Goal: Information Seeking & Learning: Find specific page/section

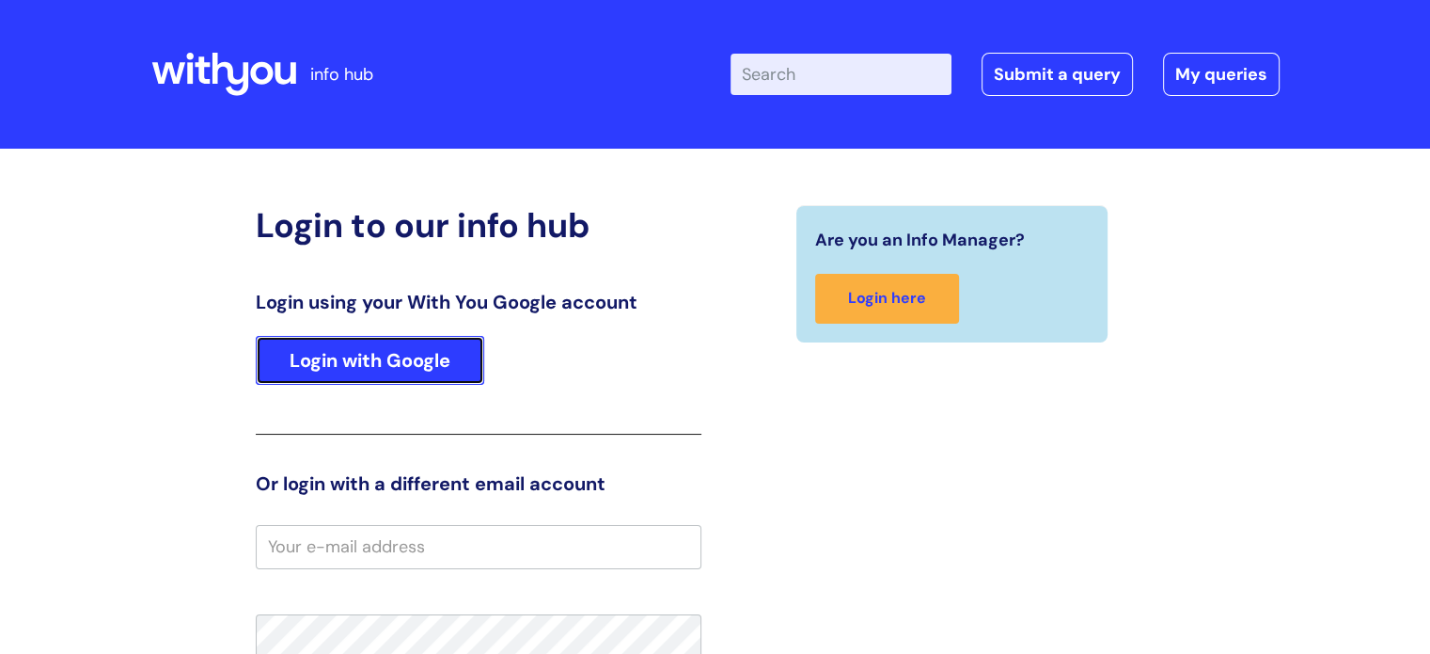
click at [434, 349] on link "Login with Google" at bounding box center [370, 360] width 229 height 49
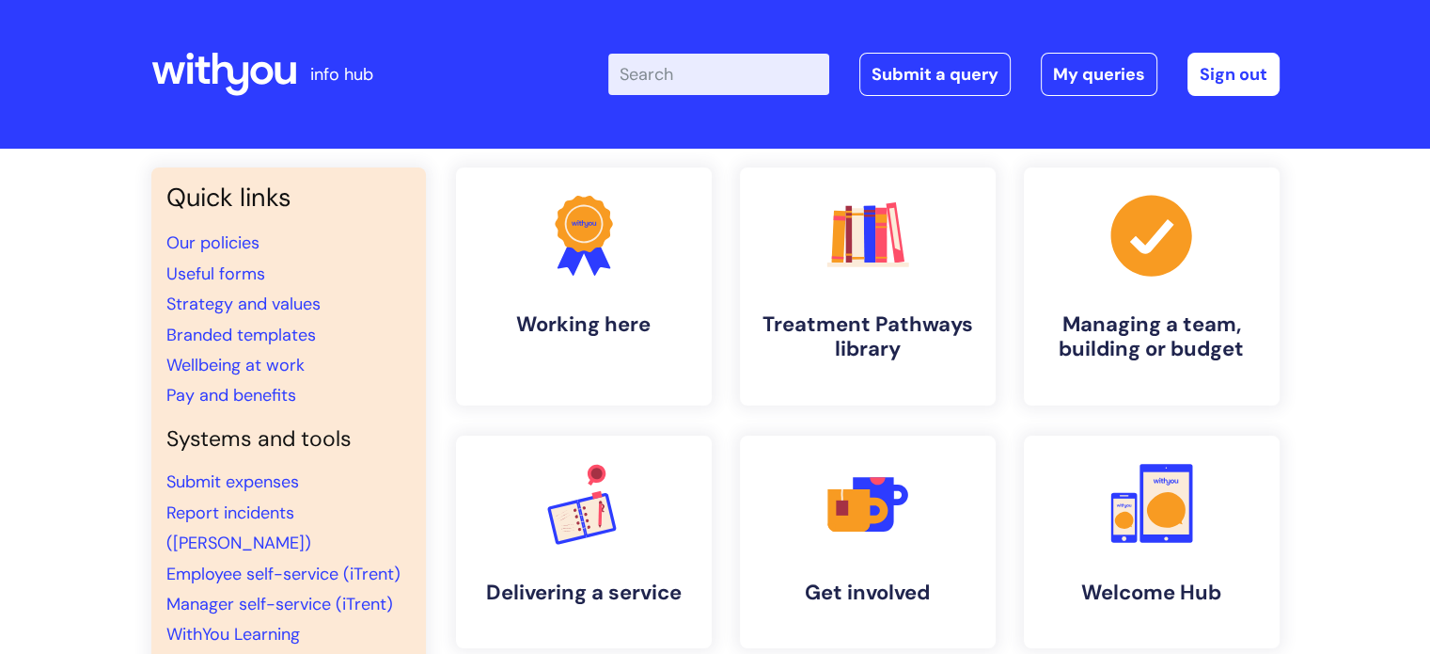
click at [673, 84] on input "Enter your search term here..." at bounding box center [718, 74] width 221 height 41
type input "internal"
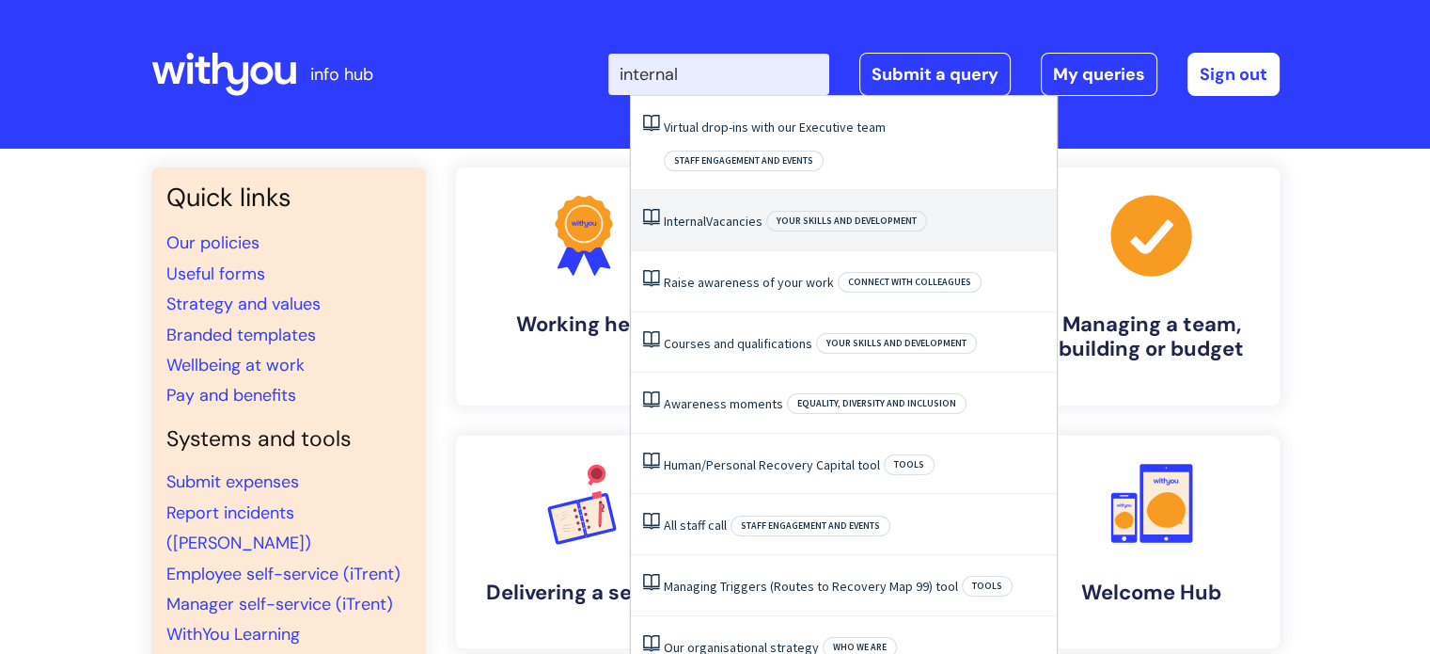
click at [722, 213] on link "Internal Vacancies" at bounding box center [713, 221] width 99 height 17
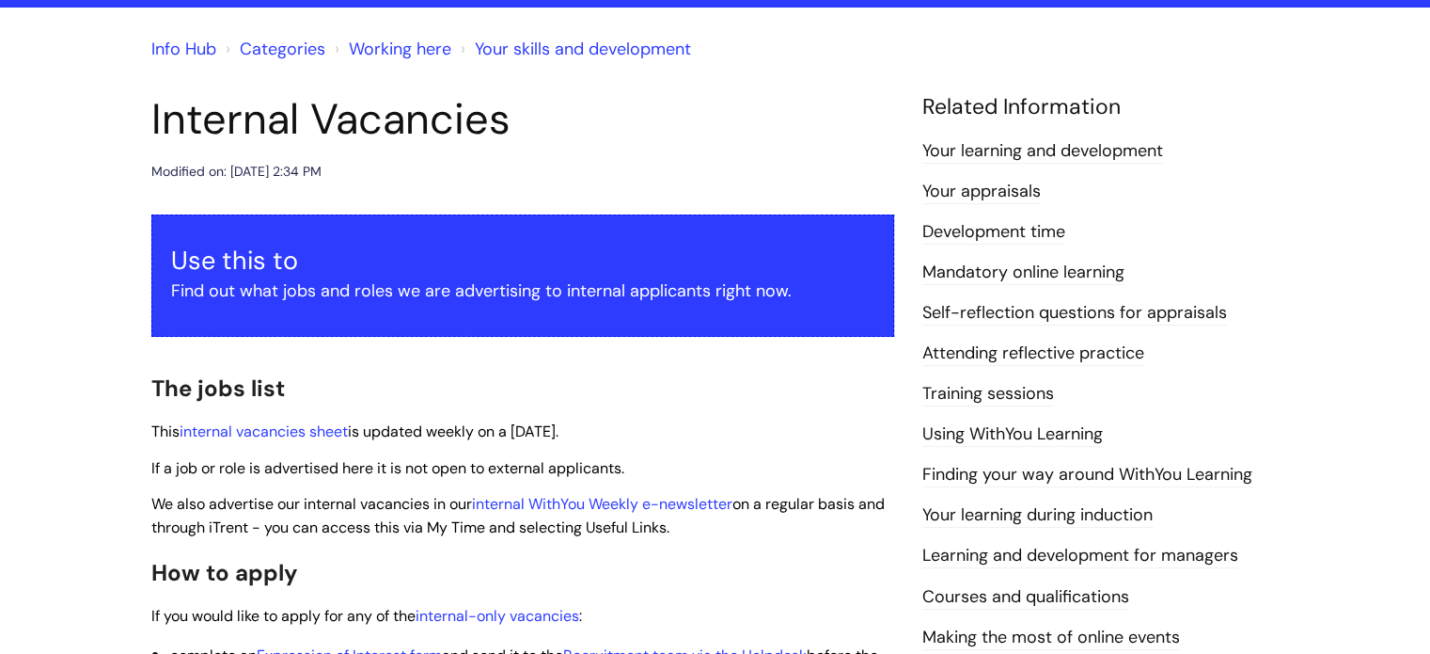
scroll to position [143, 0]
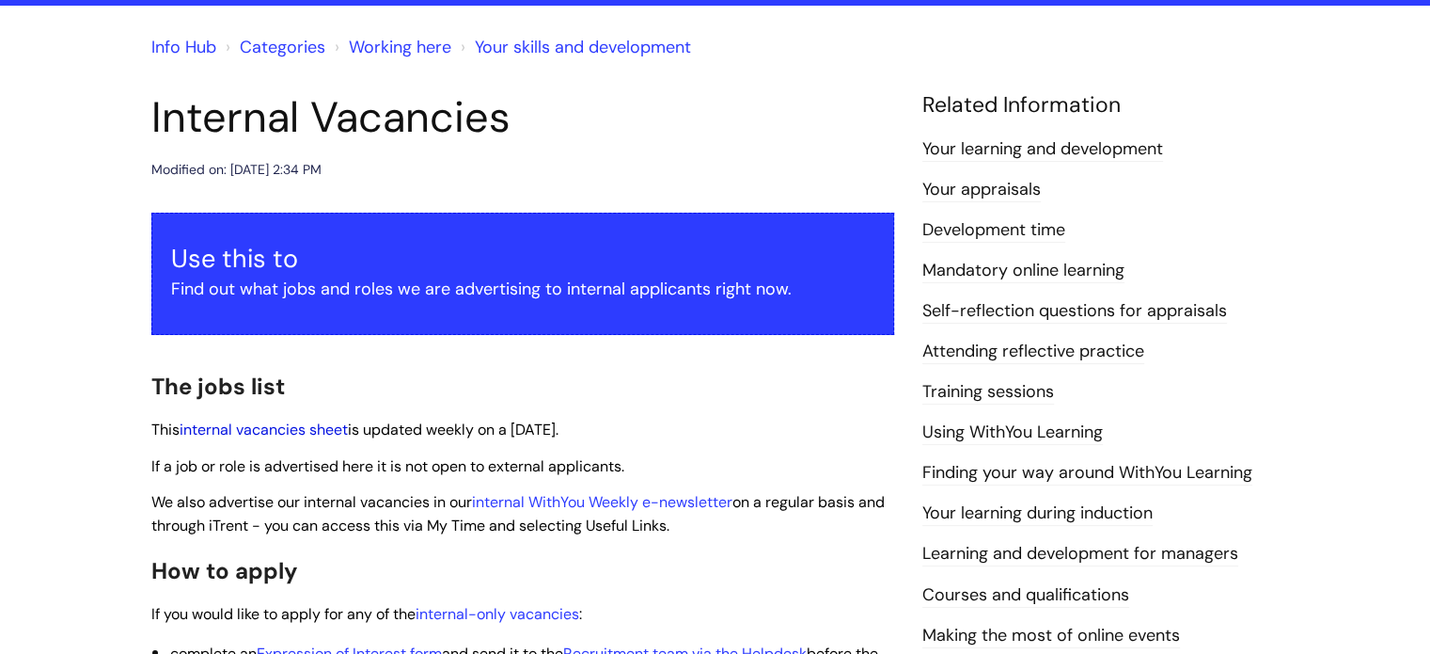
click at [224, 424] on link "internal vacancies sheet" at bounding box center [264, 429] width 168 height 20
